Goal: Task Accomplishment & Management: Complete application form

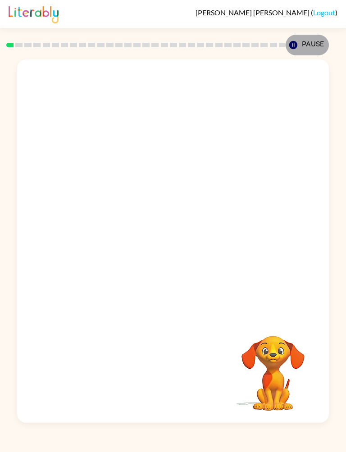
click at [298, 37] on button "Pause Pause" at bounding box center [307, 45] width 43 height 21
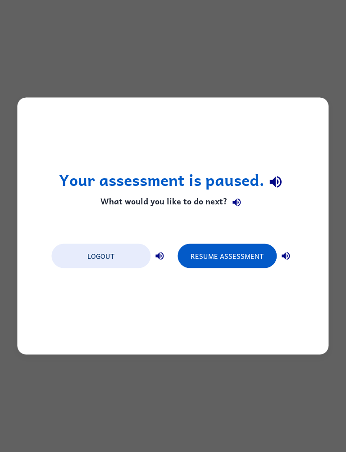
click at [251, 247] on button "Resume Assessment" at bounding box center [227, 256] width 99 height 24
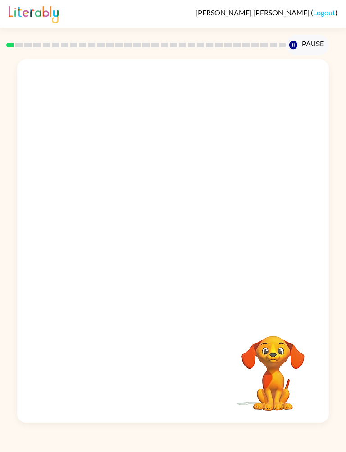
click at [144, 3] on div "Gilberto Solano-Villarreal ( Logout )" at bounding box center [173, 14] width 329 height 28
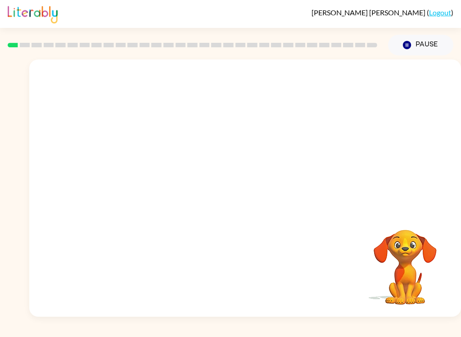
click at [439, 71] on div at bounding box center [245, 134] width 432 height 151
click at [406, 118] on div at bounding box center [245, 134] width 432 height 151
click at [408, 126] on div at bounding box center [245, 134] width 432 height 151
click at [420, 137] on div at bounding box center [245, 134] width 432 height 151
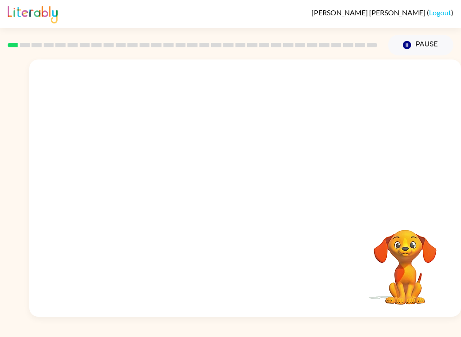
click at [423, 125] on div at bounding box center [245, 134] width 432 height 151
click at [423, 114] on div at bounding box center [245, 134] width 432 height 151
click at [433, 102] on div at bounding box center [245, 134] width 432 height 151
click at [424, 123] on div at bounding box center [245, 134] width 432 height 151
click at [432, 53] on button "Pause Pause" at bounding box center [420, 45] width 65 height 21
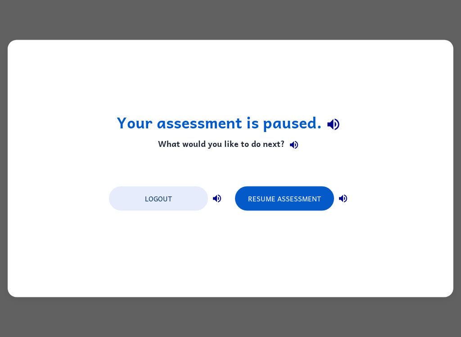
click at [51, 128] on div "Your assessment is paused. What would you like to do next? Logout Resume Assess…" at bounding box center [231, 168] width 446 height 257
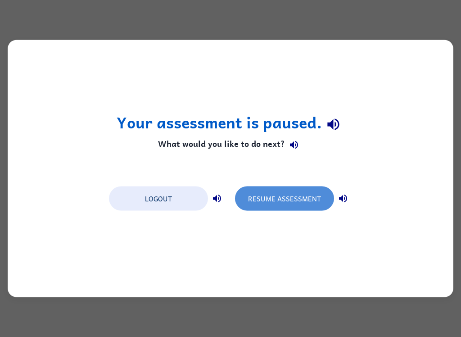
click at [319, 207] on button "Resume Assessment" at bounding box center [284, 199] width 99 height 24
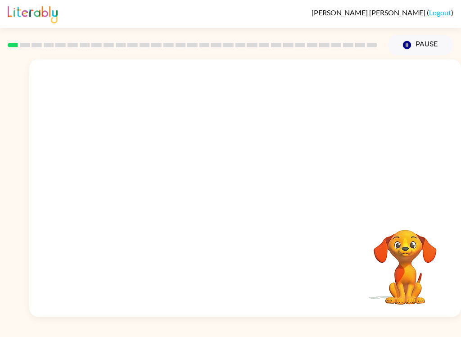
click at [397, 127] on div at bounding box center [245, 134] width 432 height 151
click at [377, 138] on div at bounding box center [245, 134] width 432 height 151
click at [423, 50] on button "Pause Pause" at bounding box center [420, 45] width 65 height 21
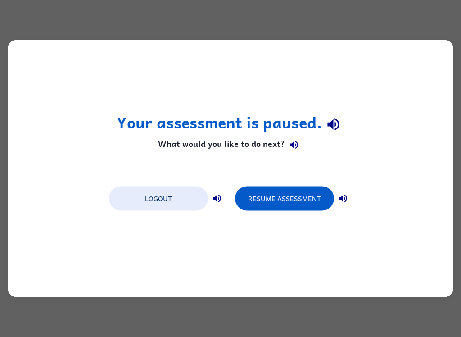
click at [150, 207] on button "Logout" at bounding box center [158, 199] width 99 height 24
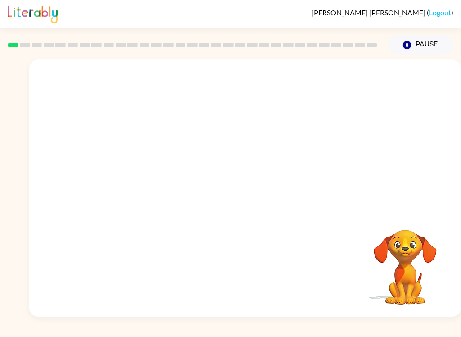
click at [455, 283] on div "Your browser must support playing .mp4 files to use Literably. Please try using…" at bounding box center [245, 187] width 432 height 257
click at [422, 283] on video "Your browser must support playing .mp4 files to use Literably. Please try using…" at bounding box center [405, 261] width 90 height 90
click at [433, 52] on button "Pause Pause" at bounding box center [420, 45] width 65 height 21
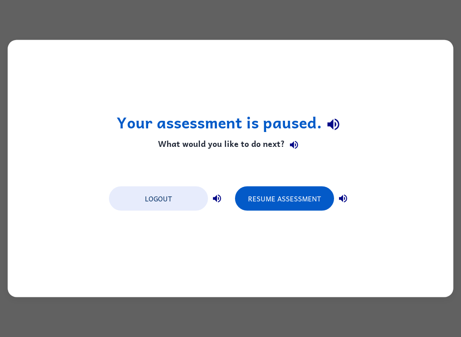
click at [293, 197] on button "Resume Assessment" at bounding box center [284, 199] width 99 height 24
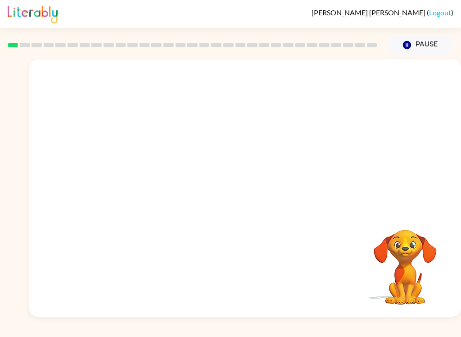
click at [221, 140] on video "Your browser must support playing .mp4 files to use Literably. Please try using…" at bounding box center [245, 134] width 432 height 151
click at [246, 190] on div at bounding box center [246, 192] width 58 height 33
click at [238, 201] on icon "button" at bounding box center [245, 193] width 16 height 16
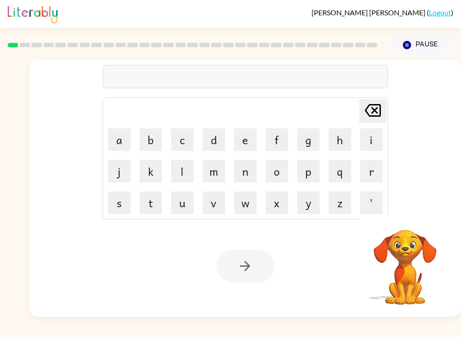
click at [148, 138] on button "b" at bounding box center [151, 139] width 23 height 23
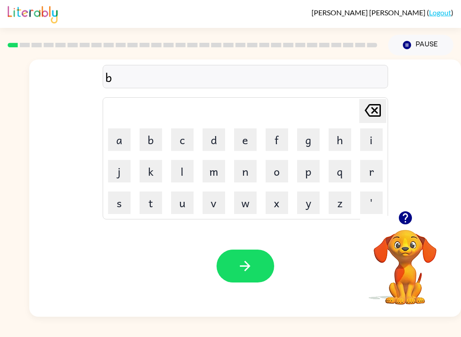
click at [280, 173] on button "o" at bounding box center [277, 171] width 23 height 23
click at [368, 165] on button "r" at bounding box center [371, 171] width 23 height 23
click at [245, 139] on button "e" at bounding box center [245, 139] width 23 height 23
click at [146, 143] on button "b" at bounding box center [151, 139] width 23 height 23
click at [135, 80] on div "boreb" at bounding box center [245, 77] width 280 height 19
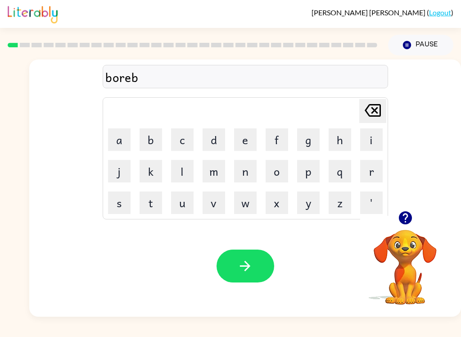
click at [374, 100] on icon "Delete Delete last character input" at bounding box center [373, 111] width 22 height 22
click at [216, 140] on button "d" at bounding box center [214, 139] width 23 height 23
click at [255, 266] on button "button" at bounding box center [246, 266] width 58 height 33
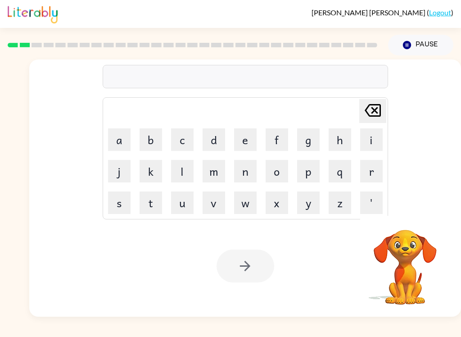
click at [183, 138] on button "c" at bounding box center [182, 139] width 23 height 23
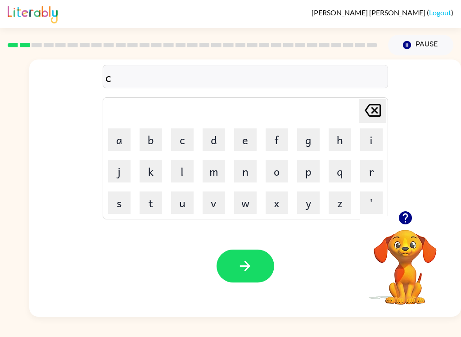
click at [277, 173] on button "o" at bounding box center [277, 171] width 23 height 23
click at [186, 196] on button "u" at bounding box center [182, 203] width 23 height 23
click at [252, 167] on button "n" at bounding box center [245, 171] width 23 height 23
click at [155, 209] on button "t" at bounding box center [151, 203] width 23 height 23
click at [254, 269] on button "button" at bounding box center [246, 266] width 58 height 33
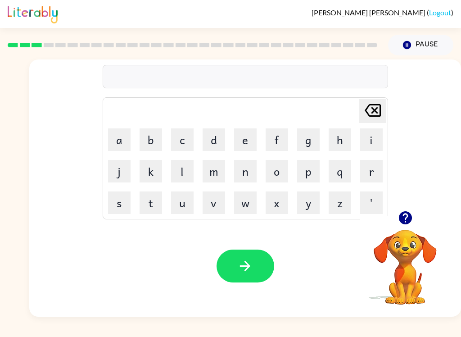
click at [180, 172] on button "l" at bounding box center [182, 171] width 23 height 23
click at [181, 199] on button "u" at bounding box center [182, 203] width 23 height 23
click at [153, 182] on button "k" at bounding box center [151, 171] width 23 height 23
click at [398, 222] on icon "button" at bounding box center [406, 218] width 16 height 16
click at [112, 82] on div "luk" at bounding box center [245, 77] width 280 height 19
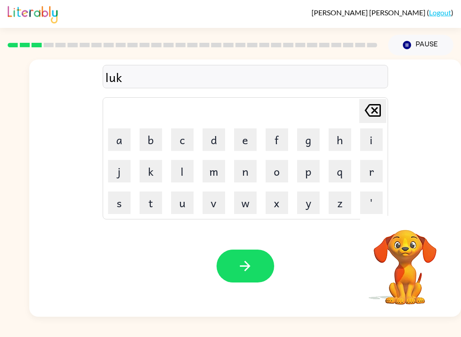
click at [373, 103] on icon "Delete Delete last character input" at bounding box center [373, 111] width 22 height 22
click at [372, 103] on icon "Delete Delete last character input" at bounding box center [373, 111] width 22 height 22
click at [280, 168] on button "o" at bounding box center [277, 171] width 23 height 23
click at [279, 168] on button "o" at bounding box center [277, 171] width 23 height 23
click at [278, 169] on button "o" at bounding box center [277, 171] width 23 height 23
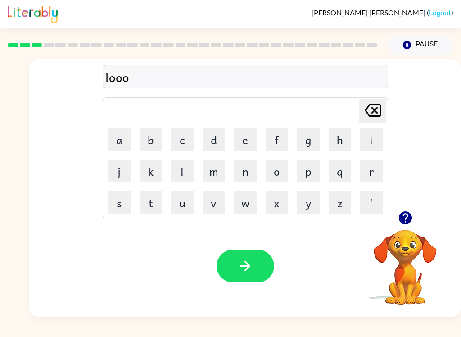
click at [371, 103] on icon "Delete Delete last character input" at bounding box center [373, 111] width 22 height 22
click at [156, 175] on button "k" at bounding box center [151, 171] width 23 height 23
click at [249, 143] on button "e" at bounding box center [245, 139] width 23 height 23
click at [406, 226] on icon "button" at bounding box center [406, 218] width 16 height 16
click at [373, 113] on icon "Delete Delete last character input" at bounding box center [373, 111] width 22 height 22
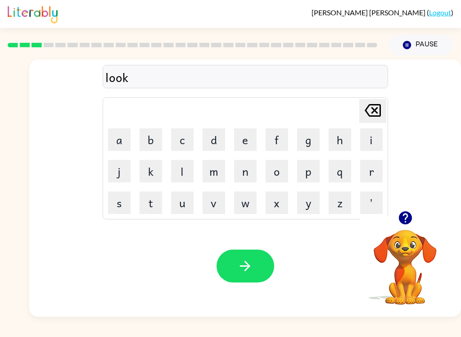
click at [242, 140] on button "e" at bounding box center [245, 139] width 23 height 23
click at [372, 114] on icon "Delete Delete last character input" at bounding box center [373, 111] width 22 height 22
click at [242, 141] on button "e" at bounding box center [245, 139] width 23 height 23
click at [218, 138] on button "d" at bounding box center [214, 139] width 23 height 23
click at [248, 268] on icon "button" at bounding box center [245, 266] width 10 height 10
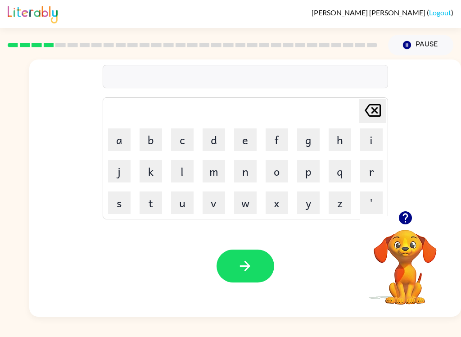
click at [152, 198] on button "t" at bounding box center [151, 203] width 23 height 23
click at [250, 200] on button "w" at bounding box center [245, 203] width 23 height 23
click at [365, 140] on button "i" at bounding box center [371, 139] width 23 height 23
click at [246, 164] on button "n" at bounding box center [245, 171] width 23 height 23
click at [250, 268] on icon "button" at bounding box center [245, 266] width 16 height 16
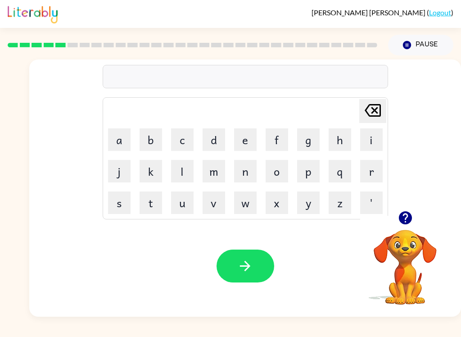
click at [251, 172] on button "n" at bounding box center [245, 171] width 23 height 23
click at [117, 139] on button "a" at bounding box center [119, 139] width 23 height 23
click at [373, 166] on button "r" at bounding box center [371, 171] width 23 height 23
click at [126, 148] on button "a" at bounding box center [119, 139] width 23 height 23
click at [190, 171] on button "l" at bounding box center [182, 171] width 23 height 23
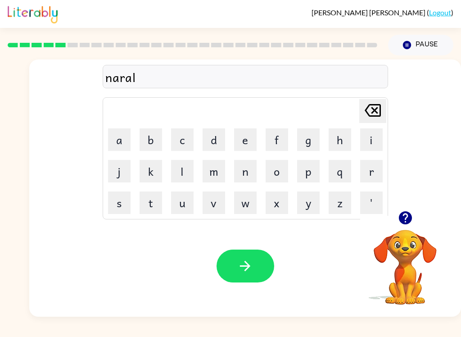
click at [316, 195] on button "y" at bounding box center [308, 203] width 23 height 23
click at [413, 210] on button "button" at bounding box center [405, 217] width 23 height 23
click at [242, 268] on icon "button" at bounding box center [245, 266] width 16 height 16
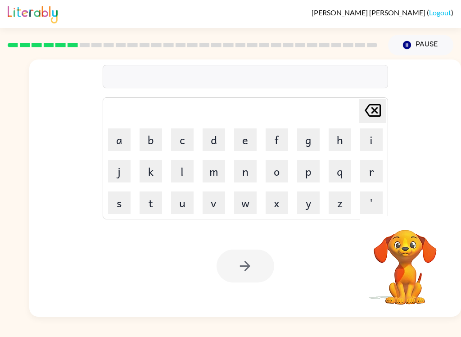
click at [152, 140] on button "b" at bounding box center [151, 139] width 23 height 23
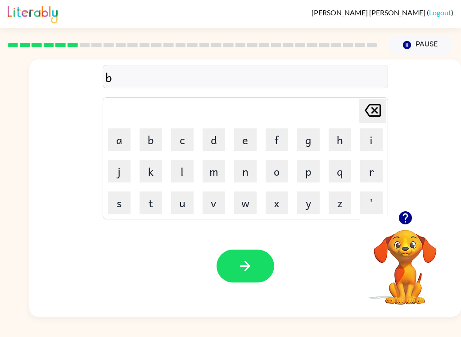
click at [372, 140] on button "i" at bounding box center [371, 139] width 23 height 23
click at [343, 142] on button "h" at bounding box center [340, 139] width 23 height 23
click at [370, 135] on button "i" at bounding box center [371, 139] width 23 height 23
click at [246, 173] on button "n" at bounding box center [245, 171] width 23 height 23
click at [216, 135] on button "d" at bounding box center [214, 139] width 23 height 23
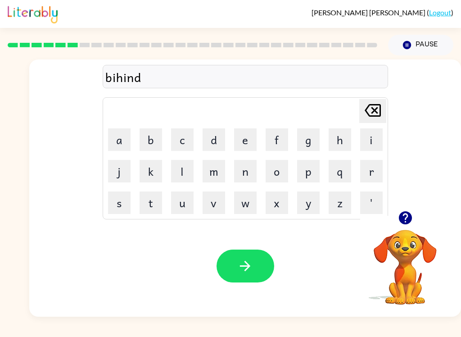
click at [246, 274] on icon "button" at bounding box center [245, 266] width 16 height 16
click at [410, 217] on icon "button" at bounding box center [405, 217] width 13 height 13
click at [148, 205] on button "t" at bounding box center [151, 203] width 23 height 23
click at [371, 170] on button "r" at bounding box center [371, 171] width 23 height 23
click at [368, 134] on button "i" at bounding box center [371, 139] width 23 height 23
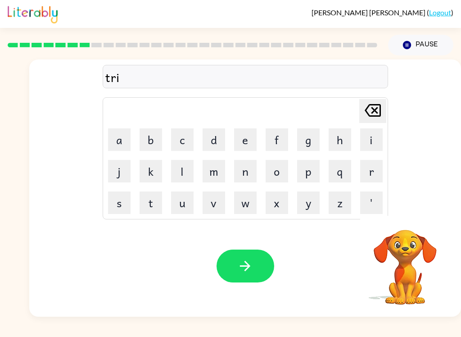
click at [151, 164] on button "k" at bounding box center [151, 171] width 23 height 23
click at [244, 139] on button "e" at bounding box center [245, 139] width 23 height 23
click at [180, 171] on button "l" at bounding box center [182, 171] width 23 height 23
click at [246, 248] on div "Your browser must support playing .mp4 files to use Literably. Please try using…" at bounding box center [245, 265] width 432 height 101
click at [406, 222] on icon "button" at bounding box center [406, 218] width 16 height 16
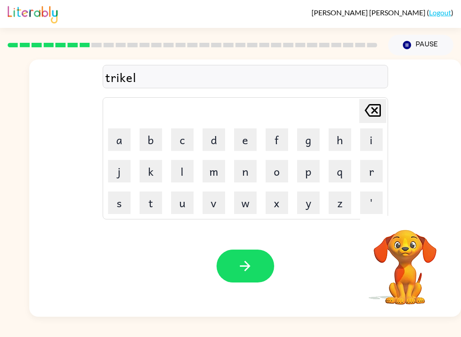
click at [247, 260] on icon "button" at bounding box center [245, 266] width 16 height 16
click at [411, 212] on icon "button" at bounding box center [406, 218] width 16 height 16
click at [244, 169] on button "n" at bounding box center [245, 171] width 23 height 23
click at [248, 138] on button "e" at bounding box center [245, 139] width 23 height 23
click at [371, 176] on button "r" at bounding box center [371, 171] width 23 height 23
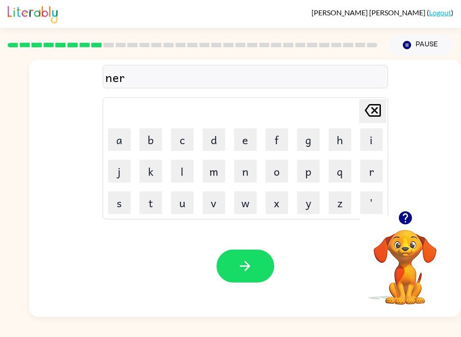
click at [122, 137] on button "a" at bounding box center [119, 139] width 23 height 23
click at [174, 137] on button "c" at bounding box center [182, 139] width 23 height 23
click at [182, 172] on button "l" at bounding box center [182, 171] width 23 height 23
click at [235, 142] on button "e" at bounding box center [245, 139] width 23 height 23
click at [249, 261] on icon "button" at bounding box center [245, 266] width 16 height 16
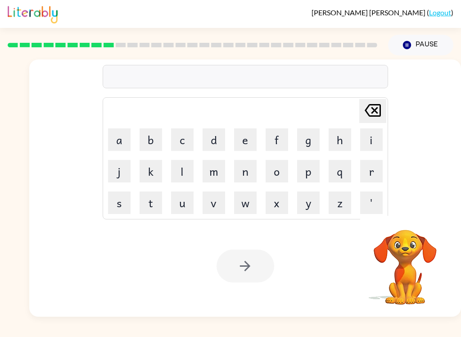
click at [244, 175] on button "n" at bounding box center [245, 171] width 23 height 23
click at [246, 173] on button "n" at bounding box center [245, 171] width 23 height 23
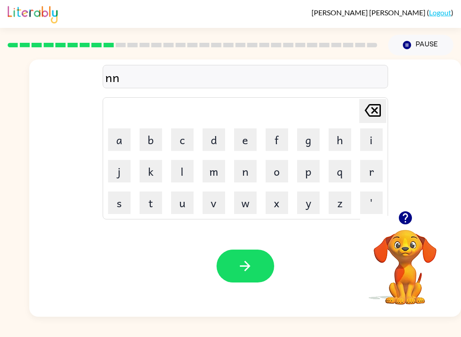
click at [370, 112] on icon "Delete Delete last character input" at bounding box center [373, 111] width 22 height 22
click at [249, 139] on button "e" at bounding box center [245, 139] width 23 height 23
click at [120, 137] on button "a" at bounding box center [119, 139] width 23 height 23
click at [219, 175] on button "m" at bounding box center [214, 171] width 23 height 23
click at [156, 146] on button "b" at bounding box center [151, 139] width 23 height 23
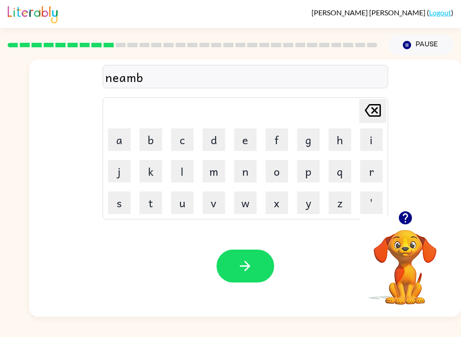
click at [237, 137] on button "e" at bounding box center [245, 139] width 23 height 23
click at [111, 139] on button "a" at bounding box center [119, 139] width 23 height 23
click at [180, 176] on button "l" at bounding box center [182, 171] width 23 height 23
click at [248, 265] on icon "button" at bounding box center [245, 266] width 10 height 10
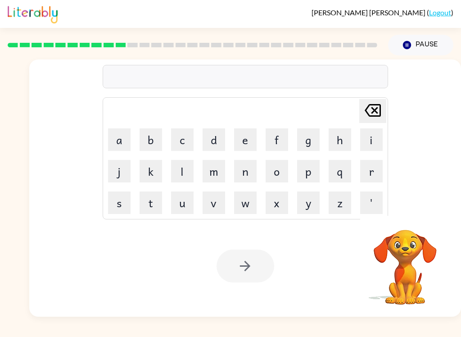
click at [184, 202] on button "u" at bounding box center [182, 203] width 23 height 23
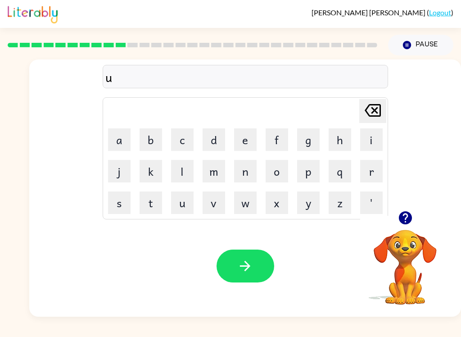
click at [248, 175] on button "n" at bounding box center [245, 171] width 23 height 23
click at [279, 134] on button "f" at bounding box center [277, 139] width 23 height 23
click at [184, 209] on button "u" at bounding box center [182, 203] width 23 height 23
click at [174, 168] on button "l" at bounding box center [182, 171] width 23 height 23
click at [257, 264] on button "button" at bounding box center [246, 266] width 58 height 33
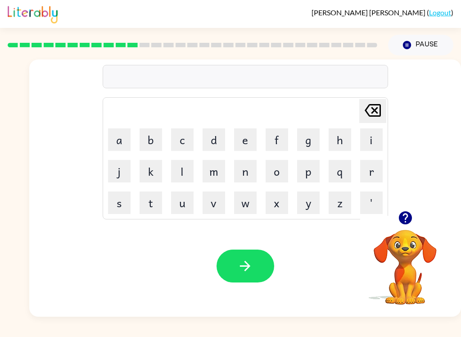
click at [409, 223] on icon "button" at bounding box center [405, 217] width 13 height 13
click at [156, 143] on button "b" at bounding box center [151, 139] width 23 height 23
click at [279, 175] on button "o" at bounding box center [277, 171] width 23 height 23
click at [125, 134] on button "a" at bounding box center [119, 139] width 23 height 23
click at [153, 209] on button "t" at bounding box center [151, 203] width 23 height 23
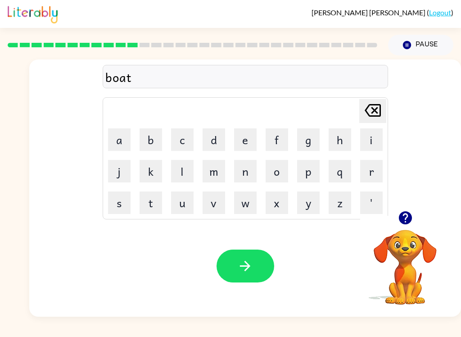
click at [247, 265] on icon "button" at bounding box center [245, 266] width 16 height 16
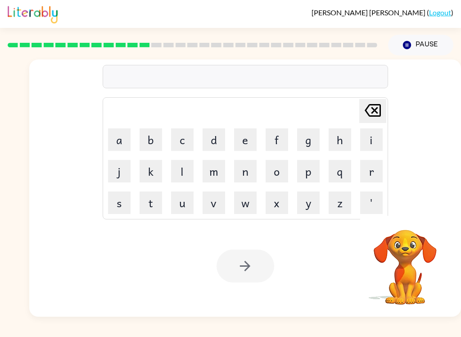
click at [151, 138] on button "b" at bounding box center [151, 139] width 23 height 23
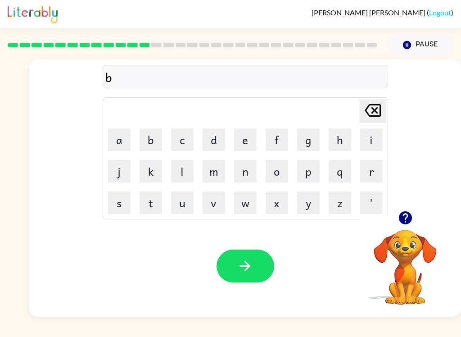
click at [248, 145] on button "e" at bounding box center [245, 139] width 23 height 23
click at [399, 217] on icon "button" at bounding box center [405, 217] width 13 height 13
click at [214, 142] on button "d" at bounding box center [214, 139] width 23 height 23
click at [154, 204] on button "t" at bounding box center [151, 203] width 23 height 23
click at [373, 144] on button "i" at bounding box center [371, 139] width 23 height 23
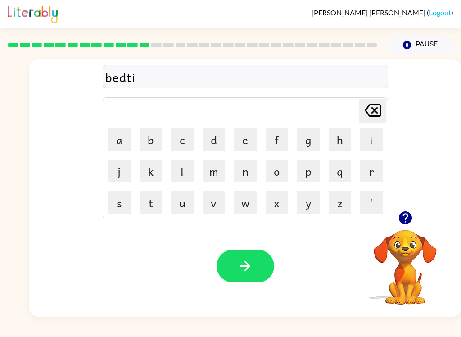
click at [220, 172] on button "m" at bounding box center [214, 171] width 23 height 23
click at [242, 135] on button "e" at bounding box center [245, 139] width 23 height 23
click at [258, 260] on button "button" at bounding box center [246, 266] width 58 height 33
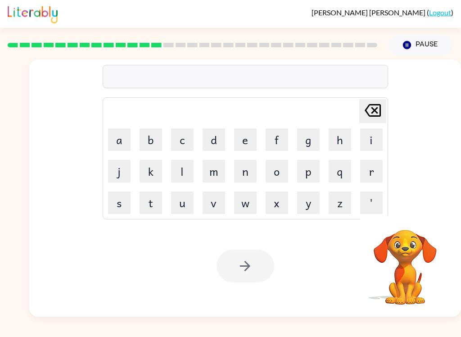
click at [268, 142] on button "f" at bounding box center [277, 139] width 23 height 23
click at [372, 137] on button "i" at bounding box center [371, 139] width 23 height 23
click at [151, 210] on button "t" at bounding box center [151, 203] width 23 height 23
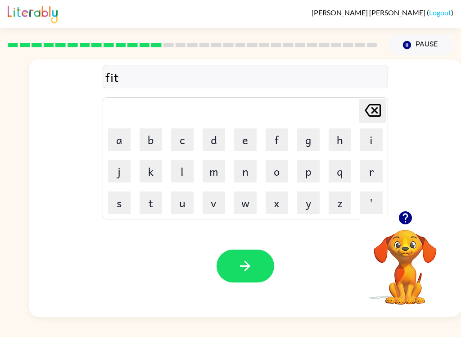
click at [245, 171] on button "n" at bounding box center [245, 171] width 23 height 23
click at [244, 138] on button "e" at bounding box center [245, 139] width 23 height 23
click at [121, 205] on button "s" at bounding box center [119, 203] width 23 height 23
click at [234, 278] on button "button" at bounding box center [246, 266] width 58 height 33
click at [407, 216] on icon "button" at bounding box center [406, 218] width 16 height 16
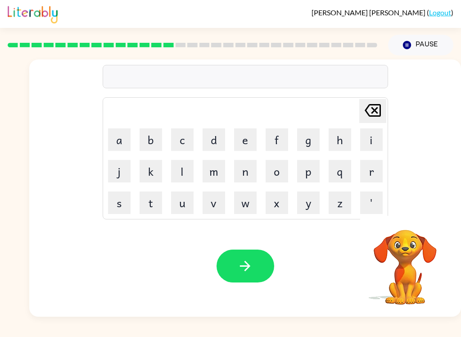
click at [209, 148] on button "d" at bounding box center [214, 139] width 23 height 23
click at [237, 139] on button "e" at bounding box center [245, 139] width 23 height 23
click at [180, 176] on button "l" at bounding box center [182, 171] width 23 height 23
click at [117, 134] on button "a" at bounding box center [119, 139] width 23 height 23
click at [302, 206] on button "y" at bounding box center [308, 203] width 23 height 23
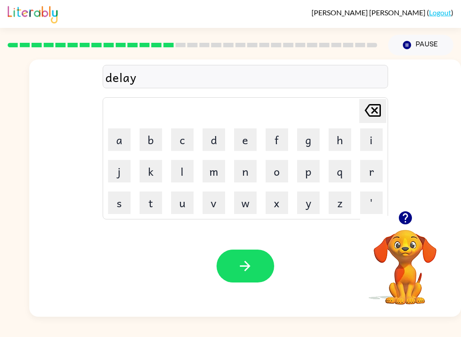
click at [248, 267] on icon "button" at bounding box center [245, 266] width 16 height 16
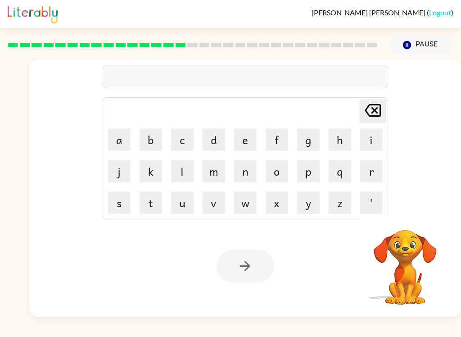
click at [157, 207] on button "t" at bounding box center [151, 203] width 23 height 23
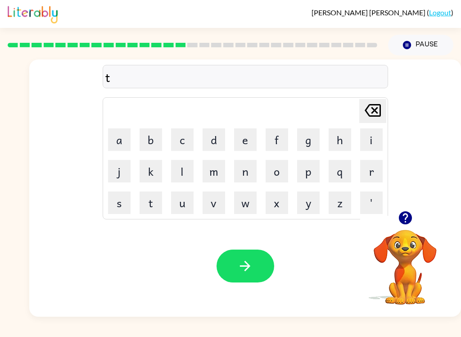
click at [179, 201] on button "u" at bounding box center [182, 203] width 23 height 23
click at [369, 167] on button "r" at bounding box center [371, 171] width 23 height 23
click at [242, 173] on button "n" at bounding box center [245, 171] width 23 height 23
click at [252, 264] on icon "button" at bounding box center [245, 266] width 16 height 16
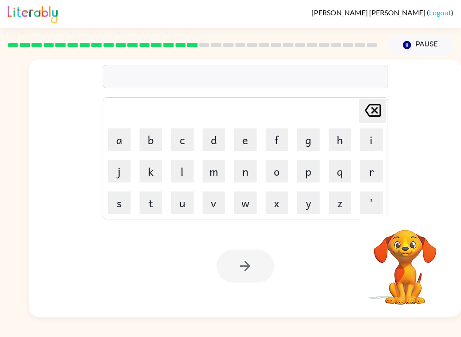
click at [123, 201] on button "s" at bounding box center [119, 203] width 23 height 23
click at [244, 144] on button "e" at bounding box center [245, 139] width 23 height 23
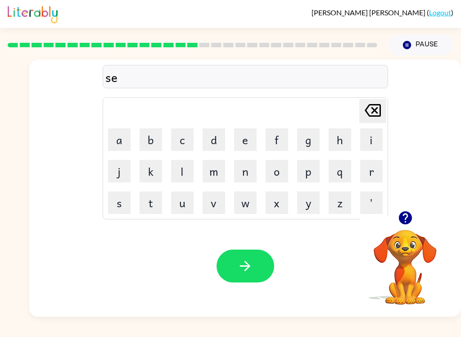
click at [152, 206] on button "t" at bounding box center [151, 203] width 23 height 23
click at [233, 275] on button "button" at bounding box center [246, 266] width 58 height 33
click at [406, 216] on icon "button" at bounding box center [405, 217] width 13 height 13
click at [405, 221] on icon "button" at bounding box center [405, 217] width 13 height 13
click at [154, 137] on button "b" at bounding box center [151, 139] width 23 height 23
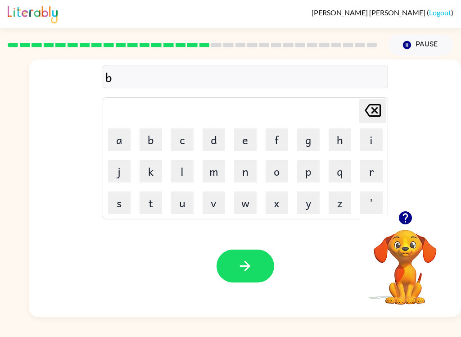
click at [364, 175] on button "r" at bounding box center [371, 171] width 23 height 23
click at [373, 144] on button "i" at bounding box center [371, 139] width 23 height 23
click at [212, 169] on button "m" at bounding box center [214, 171] width 23 height 23
click at [372, 137] on button "i" at bounding box center [371, 139] width 23 height 23
click at [246, 172] on button "n" at bounding box center [245, 171] width 23 height 23
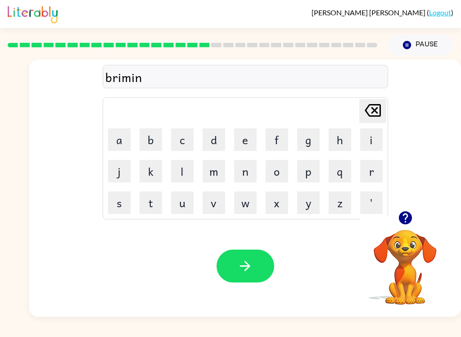
click at [253, 247] on div "Your browser must support playing .mp4 files to use Literably. Please try using…" at bounding box center [245, 265] width 432 height 101
click at [240, 250] on button "button" at bounding box center [246, 266] width 58 height 33
click at [310, 173] on button "p" at bounding box center [308, 171] width 23 height 23
click at [185, 163] on button "l" at bounding box center [182, 171] width 23 height 23
click at [114, 137] on button "a" at bounding box center [119, 139] width 23 height 23
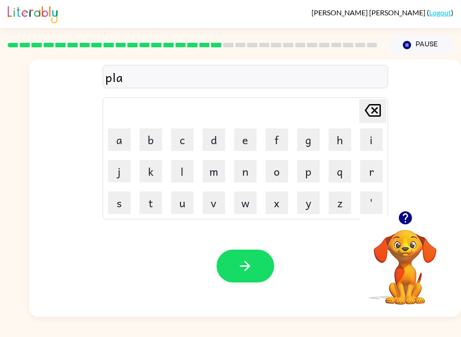
click at [115, 196] on button "s" at bounding box center [119, 203] width 23 height 23
click at [157, 205] on button "t" at bounding box center [151, 203] width 23 height 23
click at [369, 140] on button "i" at bounding box center [371, 139] width 23 height 23
click at [185, 134] on button "c" at bounding box center [182, 139] width 23 height 23
click at [245, 274] on icon "button" at bounding box center [245, 266] width 16 height 16
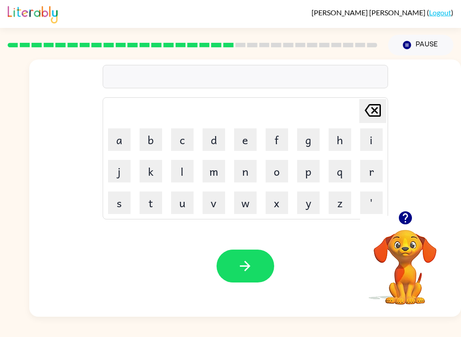
click at [416, 53] on button "Pause Pause" at bounding box center [420, 45] width 65 height 21
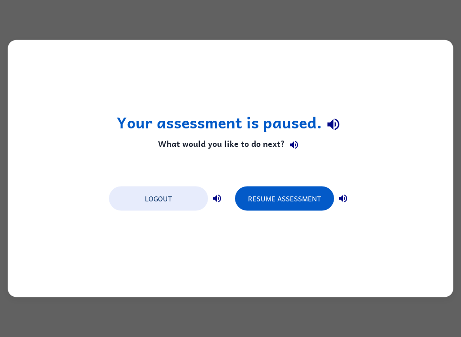
click at [138, 200] on button "Logout" at bounding box center [158, 199] width 99 height 24
